Goal: Information Seeking & Learning: Compare options

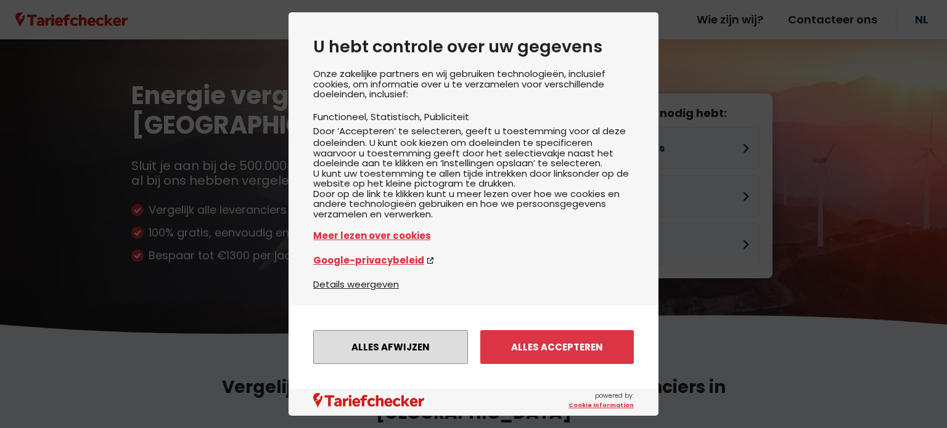
click at [424, 345] on button "Alles afwijzen" at bounding box center [390, 347] width 155 height 34
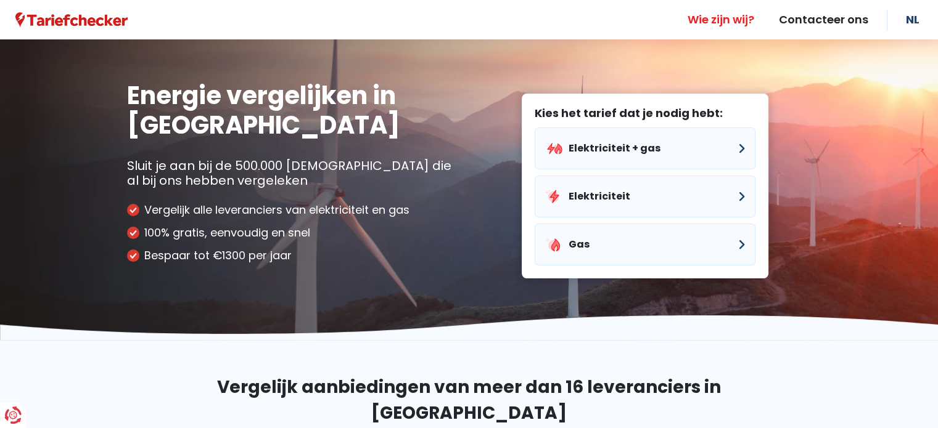
click at [732, 9] on link "Wie zijn wij?" at bounding box center [720, 19] width 91 height 39
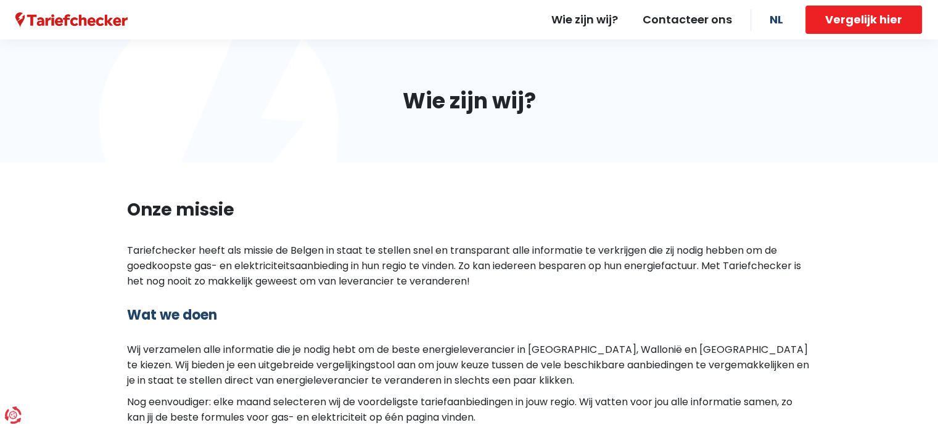
click at [75, 19] on img at bounding box center [71, 19] width 112 height 15
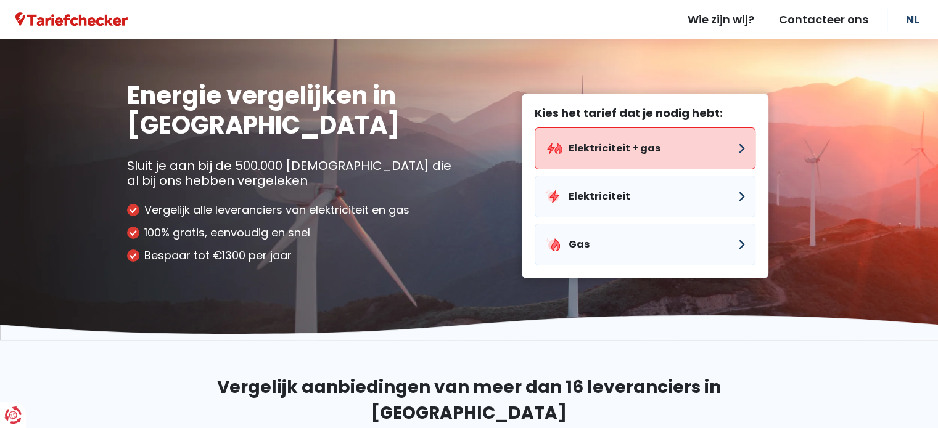
click at [616, 153] on button "Elektriciteit + gas" at bounding box center [644, 149] width 221 height 42
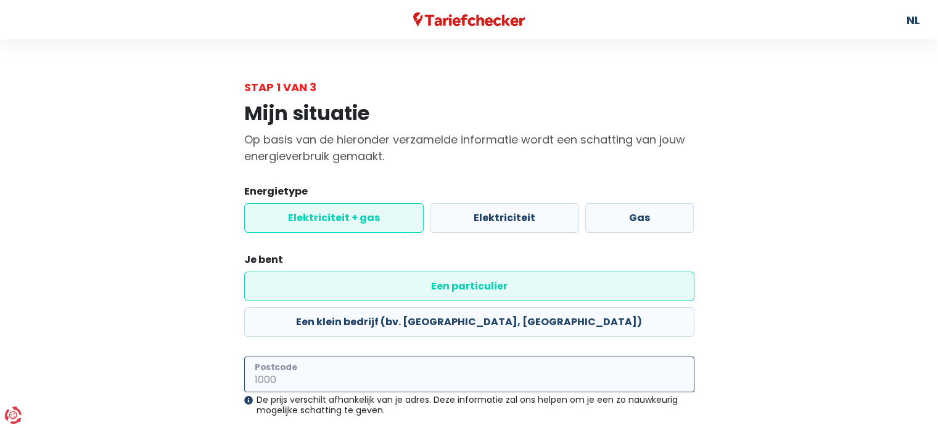
click at [336, 357] on input "Postcode" at bounding box center [469, 375] width 450 height 36
click at [420, 357] on input "3370" at bounding box center [469, 375] width 450 height 36
type input "3370"
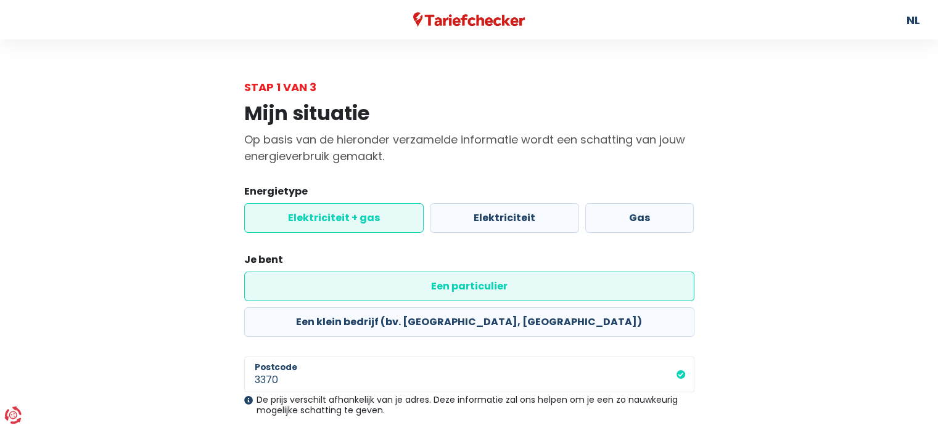
click at [740, 366] on div "Mijn situatie Op basis van de hieronder verzamelde informatie wordt een schatti…" at bounding box center [469, 318] width 703 height 444
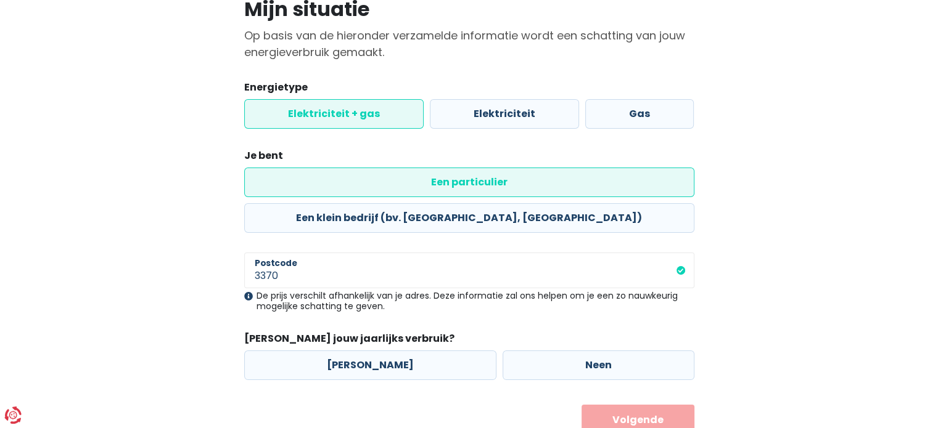
scroll to position [115, 0]
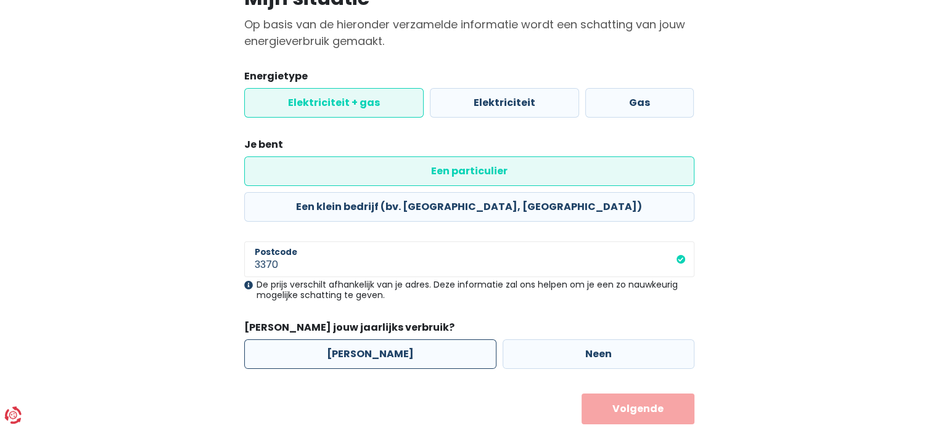
click at [350, 340] on label "Ja" at bounding box center [370, 355] width 252 height 30
click at [350, 340] on input "Ja" at bounding box center [370, 355] width 252 height 30
radio input "true"
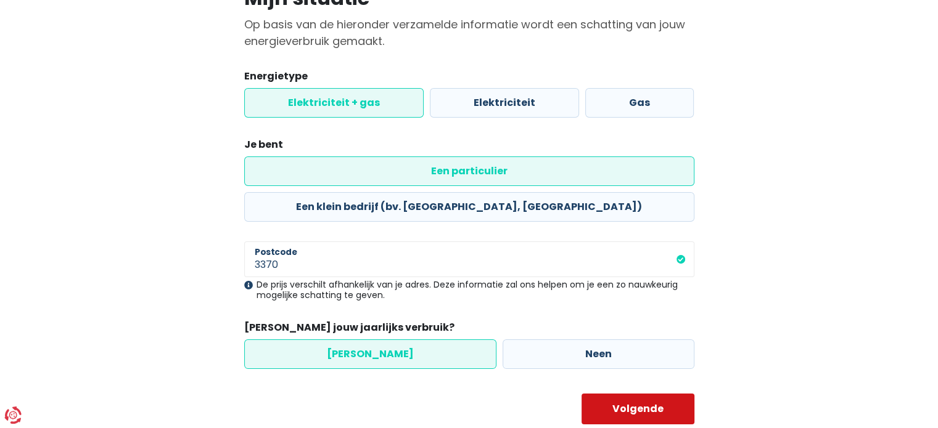
click at [660, 394] on button "Volgende" at bounding box center [637, 409] width 113 height 31
select select
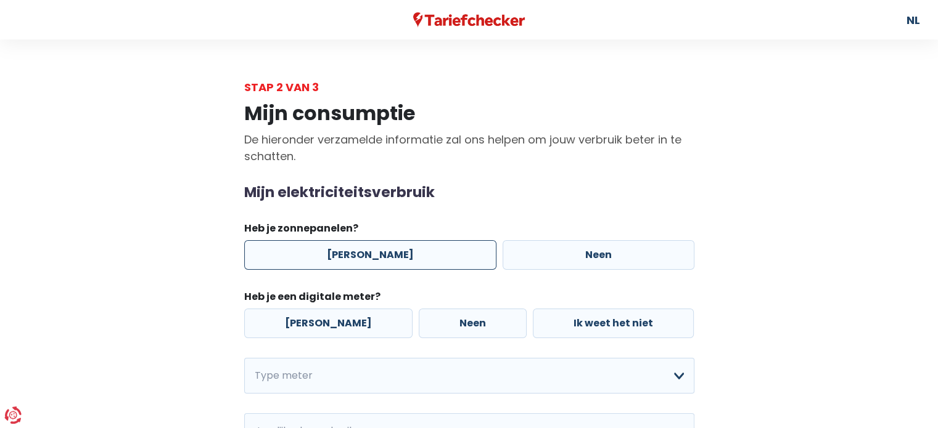
click at [349, 258] on label "Ja" at bounding box center [370, 255] width 252 height 30
click at [349, 258] on input "Ja" at bounding box center [370, 255] width 252 height 30
radio input "true"
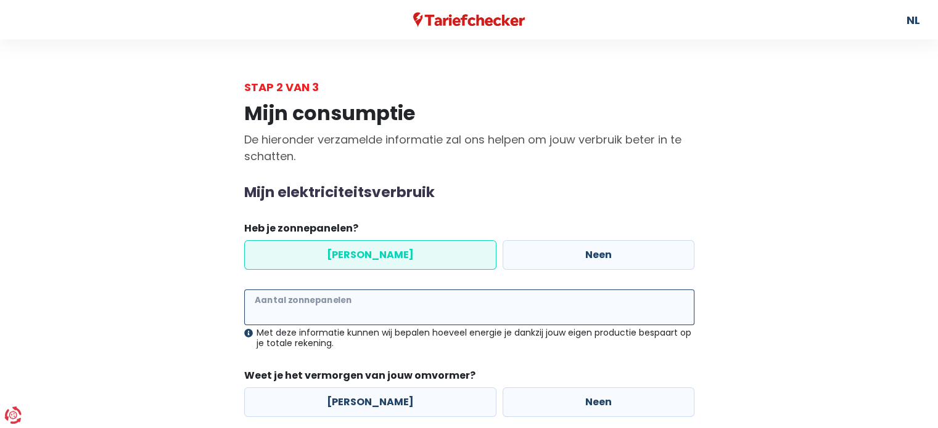
click at [349, 310] on input "Aantal zonnepanelen" at bounding box center [469, 308] width 450 height 36
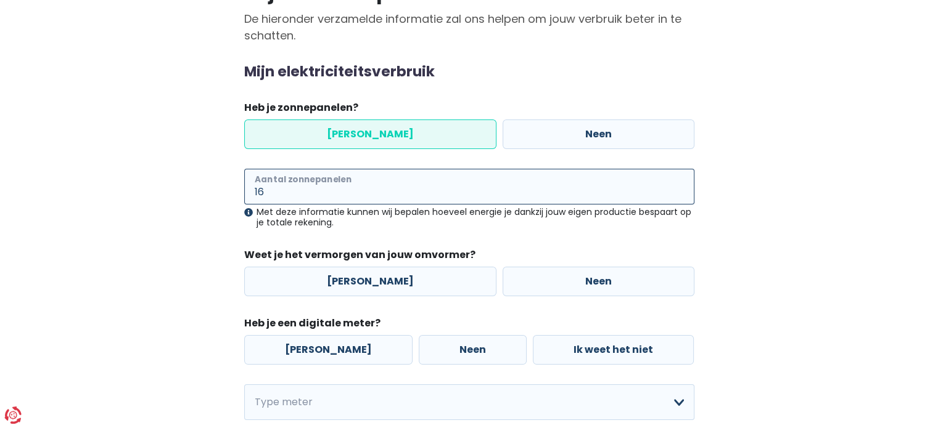
scroll to position [123, 0]
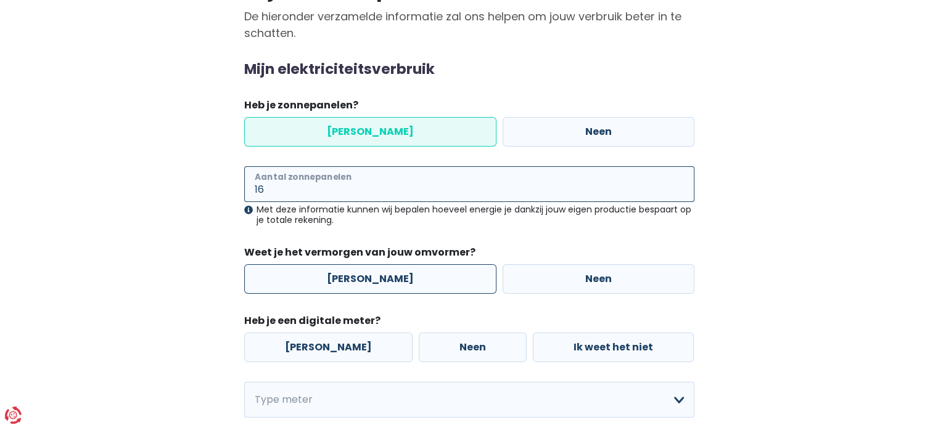
type input "16"
click at [358, 280] on label "Ja" at bounding box center [370, 279] width 252 height 30
click at [358, 280] on input "Ja" at bounding box center [370, 279] width 252 height 30
radio input "true"
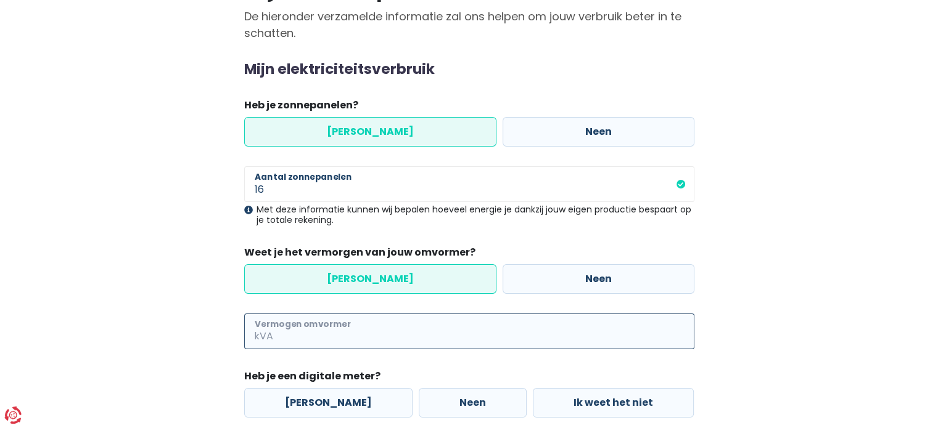
click at [325, 335] on input "Vermogen omvormer" at bounding box center [485, 332] width 419 height 36
type input "5"
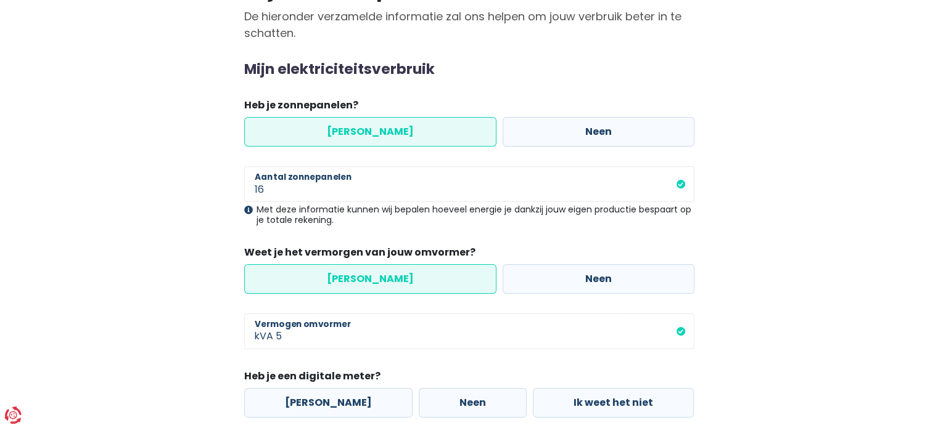
click at [801, 295] on div "Mijn consumptie De hieronder verzamelde informatie zal ons helpen om jouw verbr…" at bounding box center [469, 358] width 703 height 773
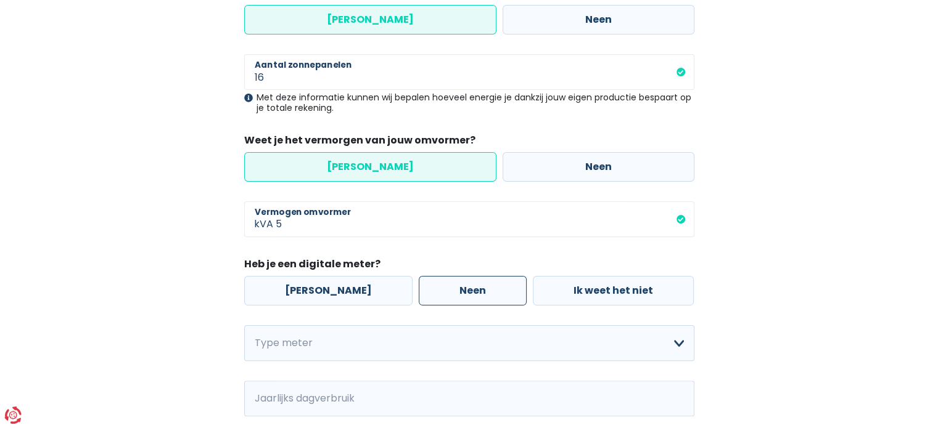
scroll to position [308, 0]
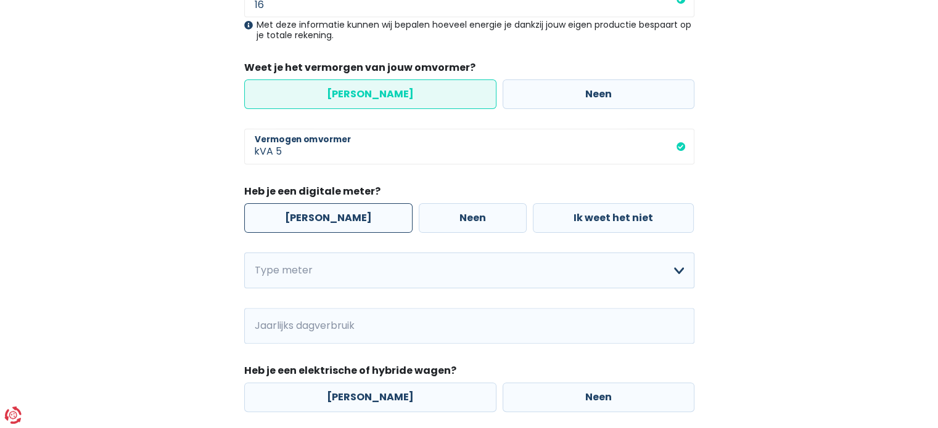
click at [325, 225] on label "Ja" at bounding box center [328, 218] width 168 height 30
click at [325, 225] on input "Ja" at bounding box center [328, 218] width 168 height 30
radio input "true"
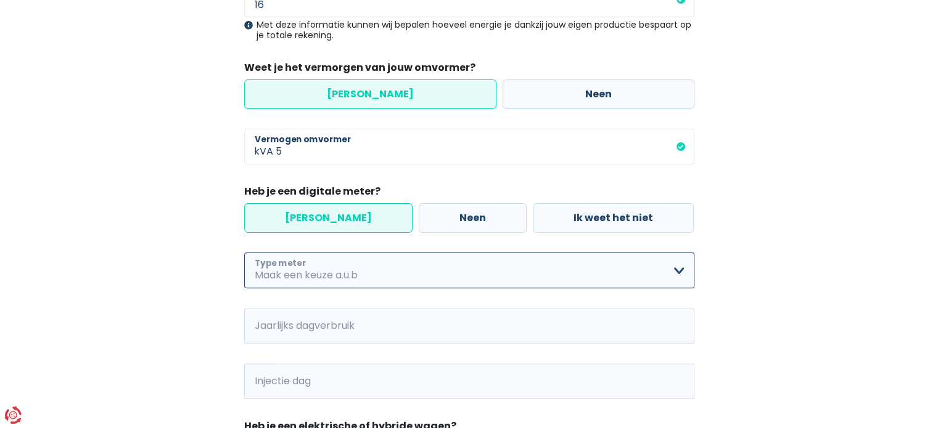
click at [457, 278] on select "Enkelvoudig Tweevoudig Enkelvoudig + uitsluitend nachttarief Tweevoudig + uitsl…" at bounding box center [469, 271] width 450 height 36
click at [244, 253] on select "Enkelvoudig Tweevoudig Enkelvoudig + uitsluitend nachttarief Tweevoudig + uitsl…" at bounding box center [469, 271] width 450 height 36
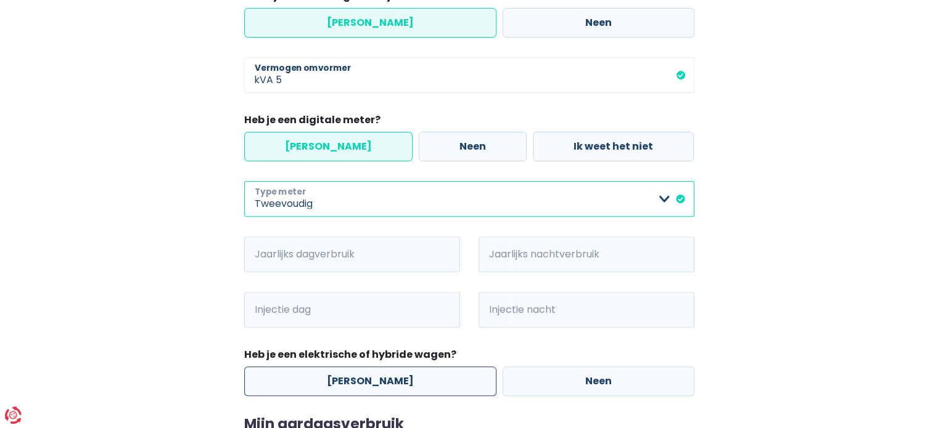
scroll to position [431, 0]
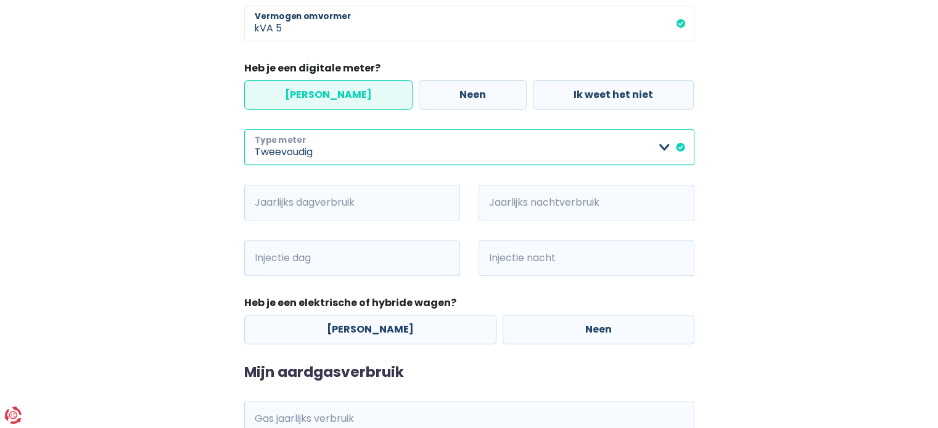
click at [372, 158] on select "Enkelvoudig Tweevoudig Enkelvoudig + uitsluitend nachttarief Tweevoudig + uitsl…" at bounding box center [469, 147] width 450 height 36
select select "day_single_rate"
click at [244, 129] on select "Enkelvoudig Tweevoudig Enkelvoudig + uitsluitend nachttarief Tweevoudig + uitsl…" at bounding box center [469, 147] width 450 height 36
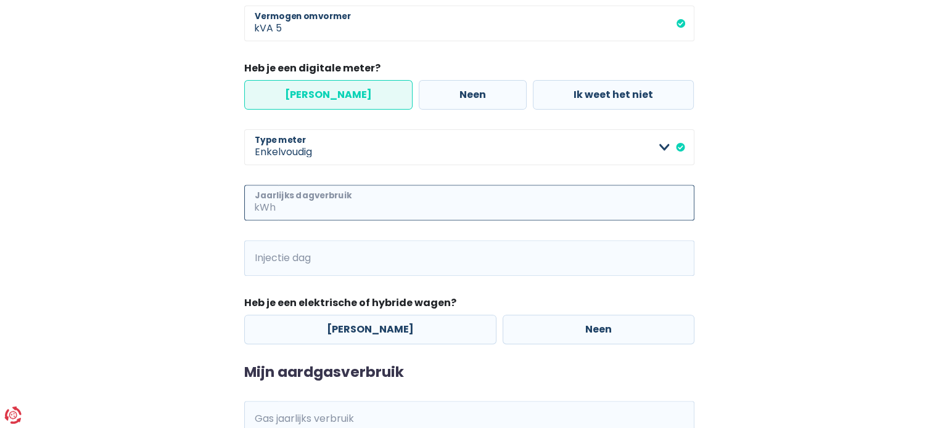
click at [348, 201] on input "Jaarlijks dagverbruik" at bounding box center [486, 203] width 416 height 36
type input "3200"
click at [399, 259] on input "Injectie dag" at bounding box center [486, 258] width 416 height 36
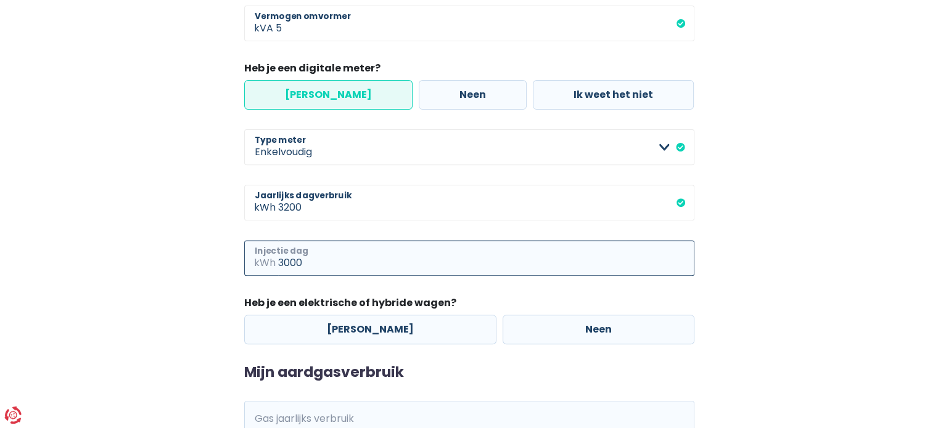
type input "3000"
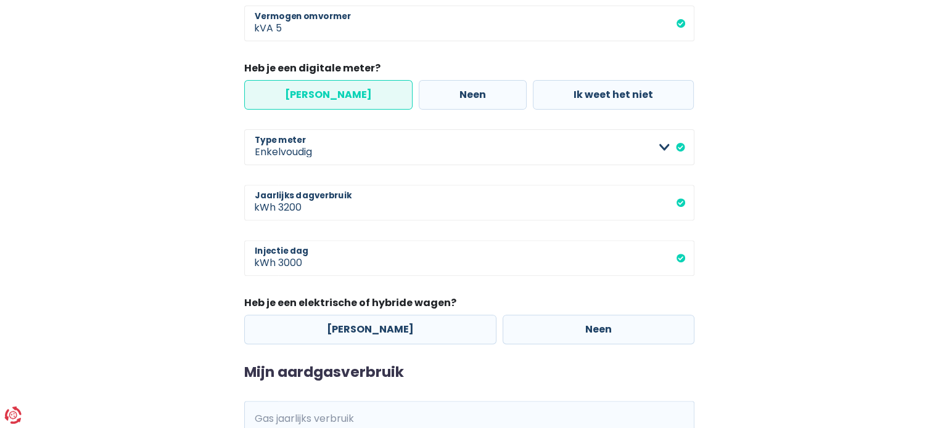
click at [817, 256] on div "Mijn consumptie De hieronder verzamelde informatie zal ons helpen om jouw verbr…" at bounding box center [469, 78] width 703 height 828
click at [525, 339] on label "Neen" at bounding box center [598, 330] width 192 height 30
click at [525, 339] on input "Neen" at bounding box center [598, 330] width 192 height 30
radio input "true"
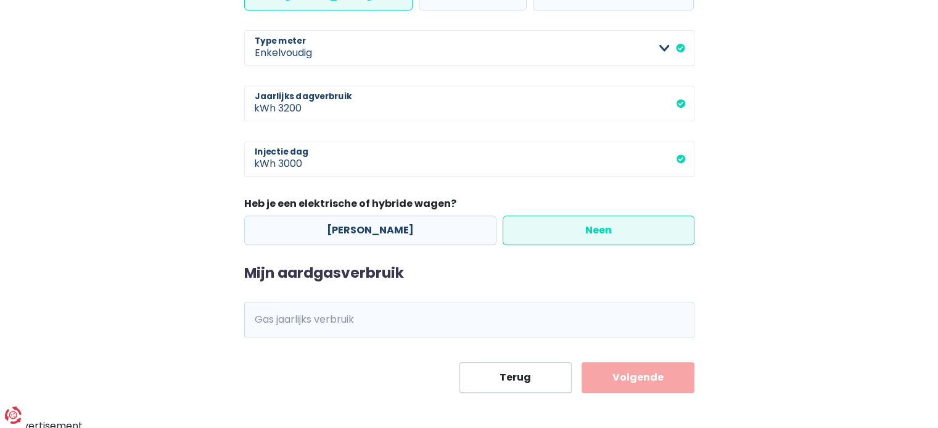
scroll to position [535, 0]
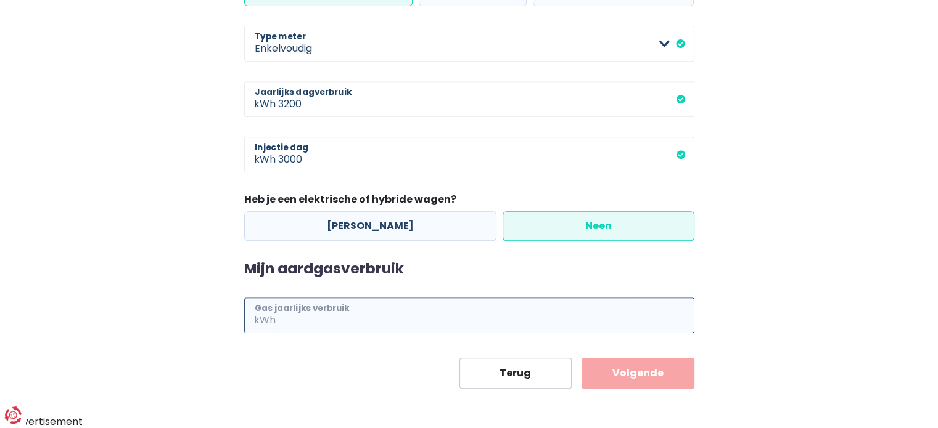
click at [385, 311] on input "Gas jaarlijks verbruik" at bounding box center [486, 316] width 416 height 36
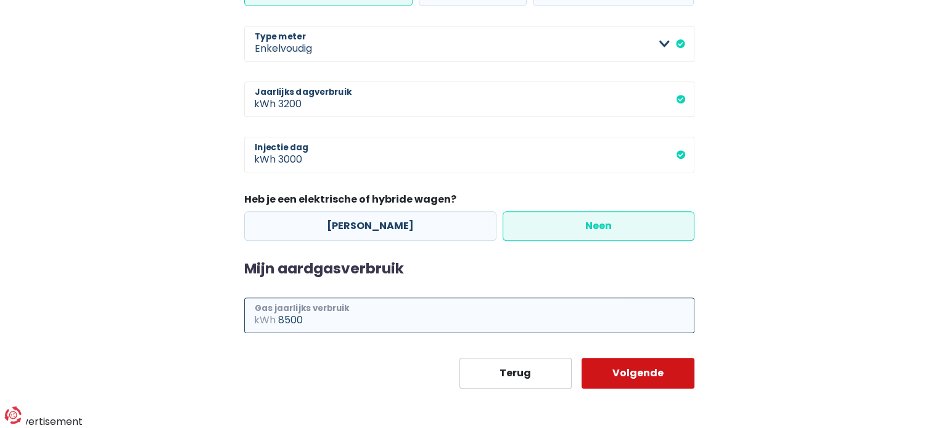
type input "8500"
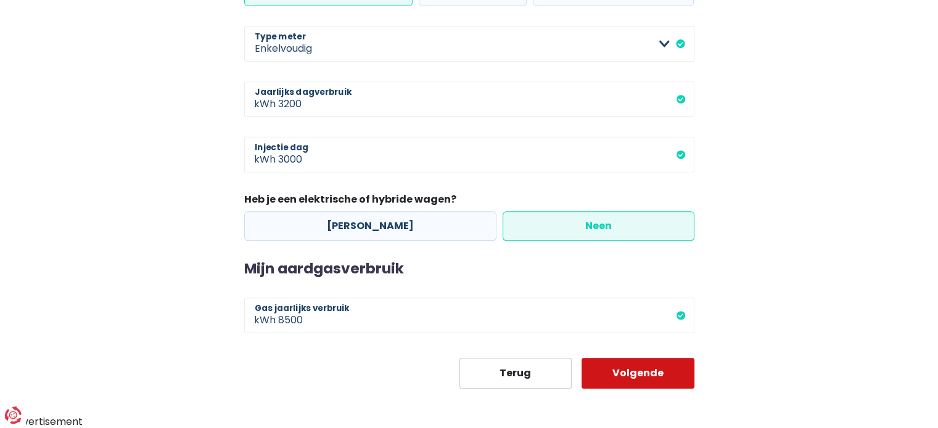
click at [653, 369] on button "Volgende" at bounding box center [637, 373] width 113 height 31
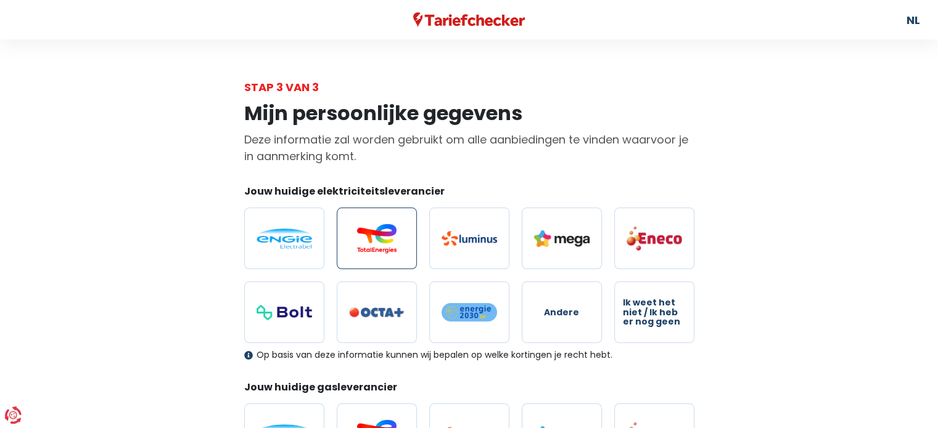
click at [407, 249] on label at bounding box center [377, 239] width 80 height 62
click at [407, 249] on input "radio" at bounding box center [377, 239] width 80 height 62
radio input "true"
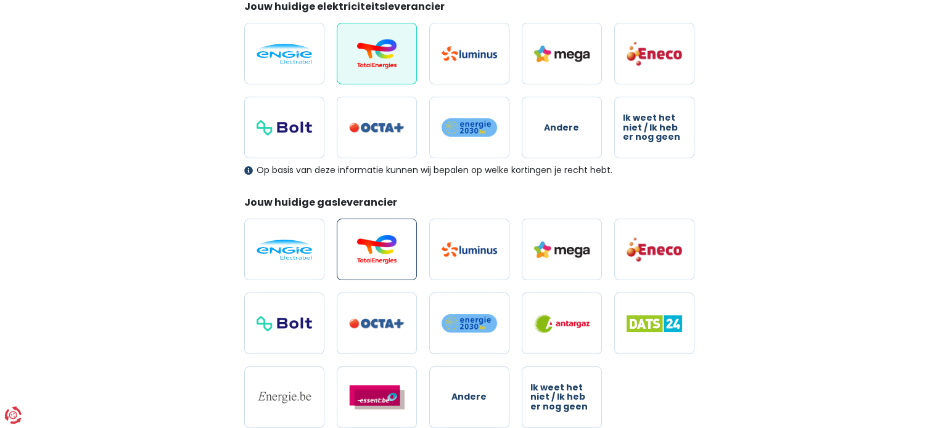
click at [398, 261] on img at bounding box center [376, 250] width 55 height 30
click at [398, 261] on input "radio" at bounding box center [377, 250] width 80 height 62
radio input "true"
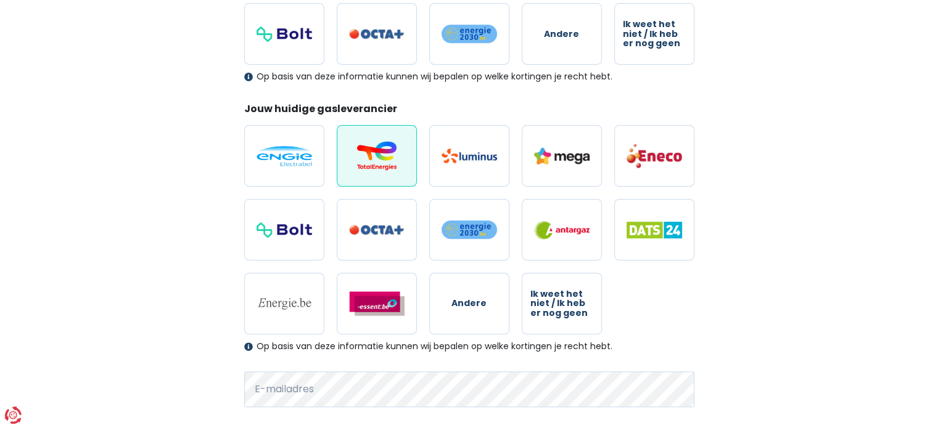
scroll to position [417, 0]
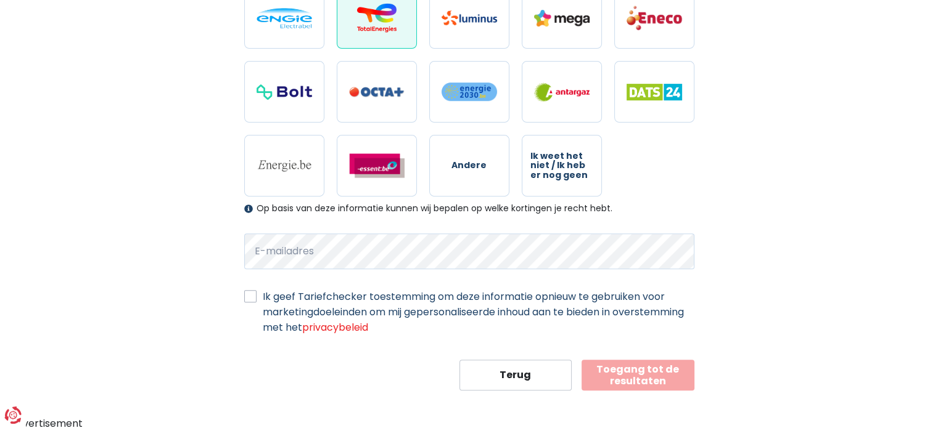
click at [357, 295] on label "Ik geef Tariefchecker toestemming om deze informatie opnieuw te gebruiken voor …" at bounding box center [478, 312] width 431 height 46
click at [256, 295] on input "Ik geef Tariefchecker toestemming om deze informatie opnieuw te gebruiken voor …" at bounding box center [250, 295] width 12 height 12
checkbox input "true"
